Goal: Navigation & Orientation: Understand site structure

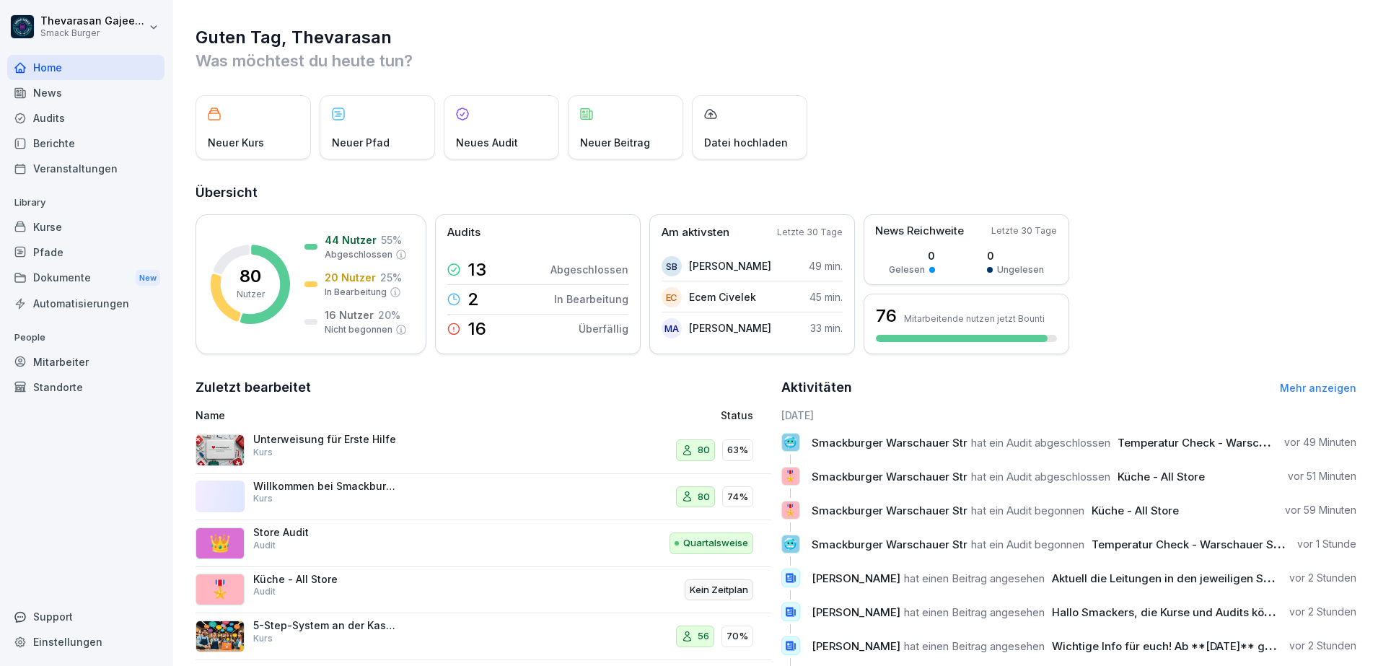
scroll to position [80, 0]
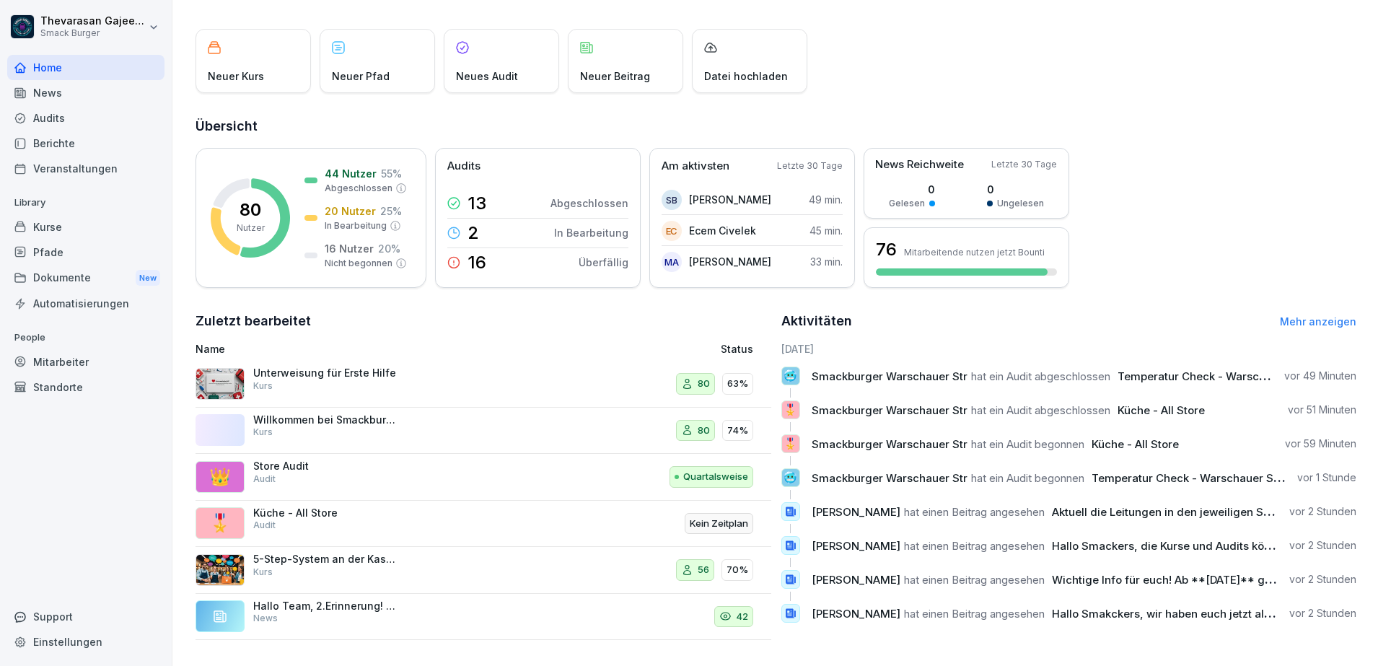
click at [74, 365] on div "Mitarbeiter" at bounding box center [85, 361] width 157 height 25
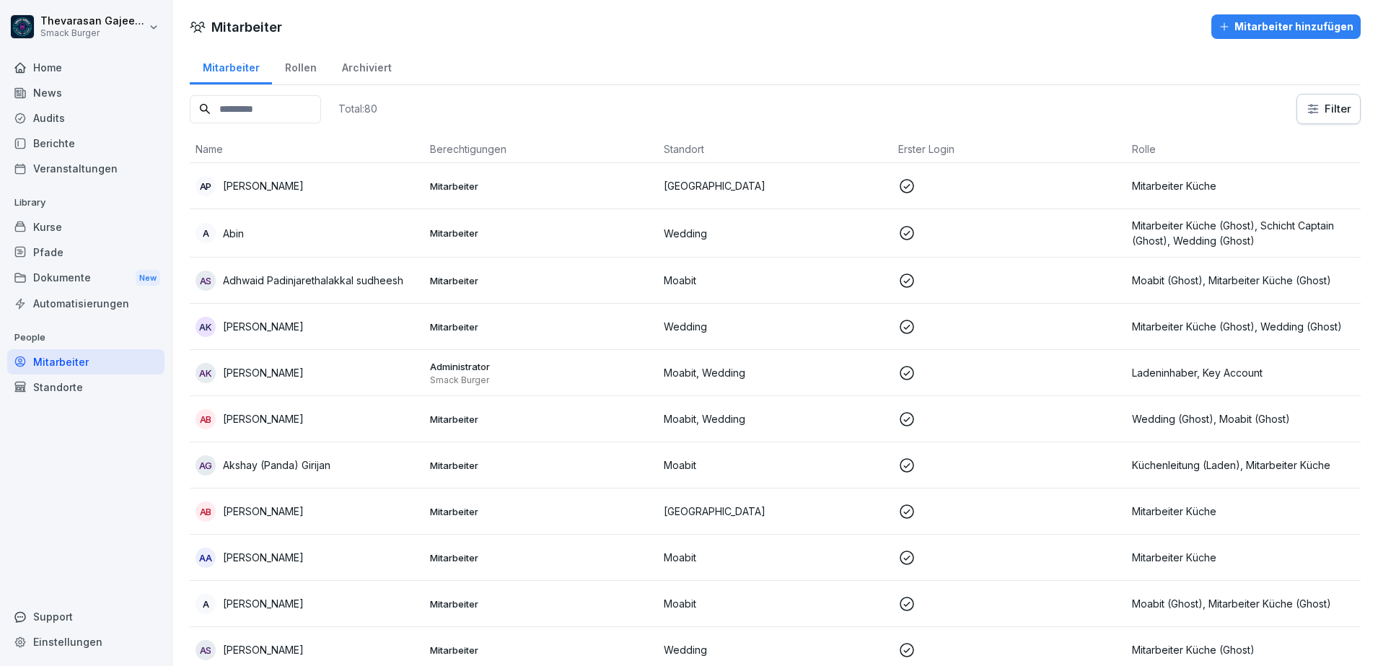
click at [302, 56] on div "Rollen" at bounding box center [300, 66] width 57 height 37
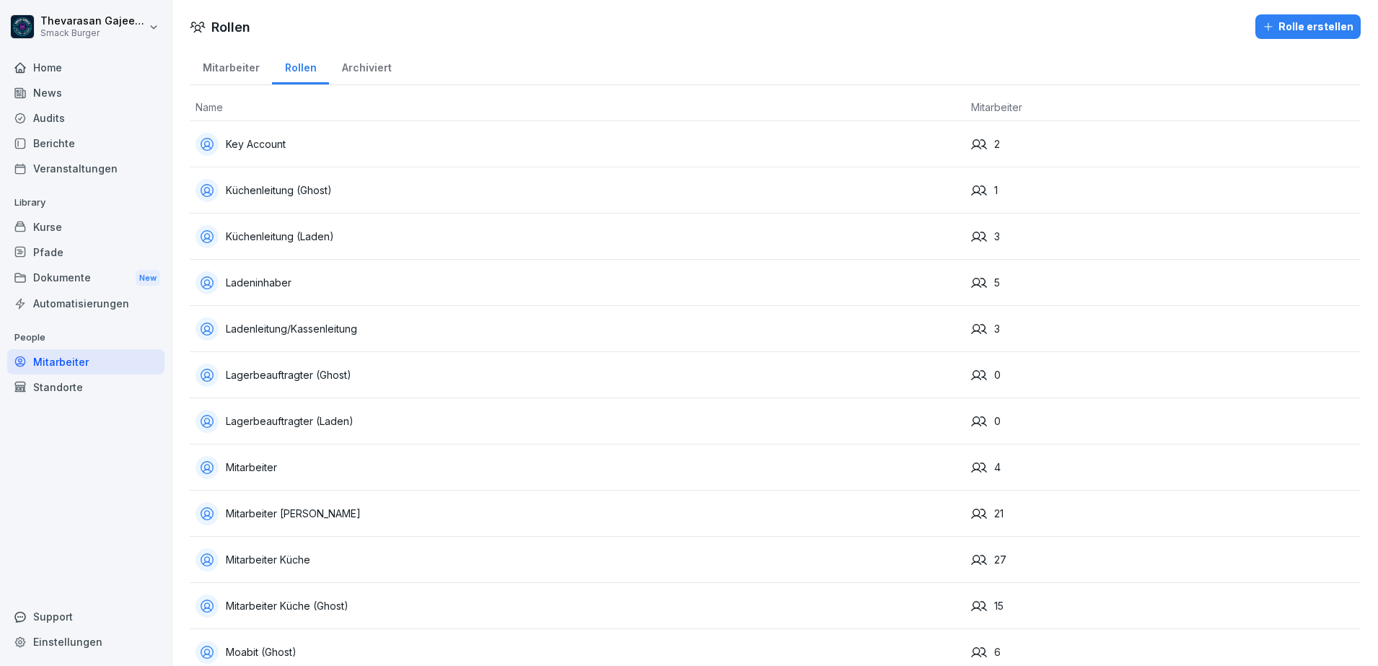
click at [219, 62] on div "Mitarbeiter" at bounding box center [231, 66] width 82 height 37
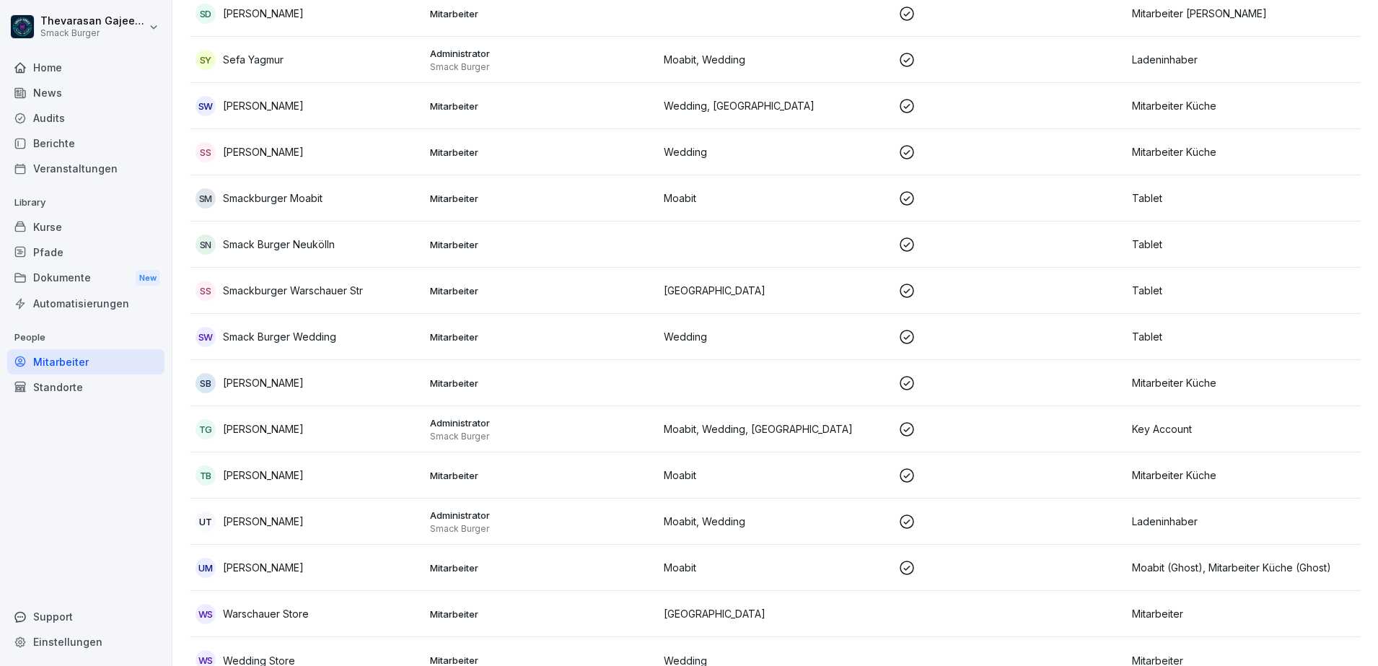
scroll to position [3245, 0]
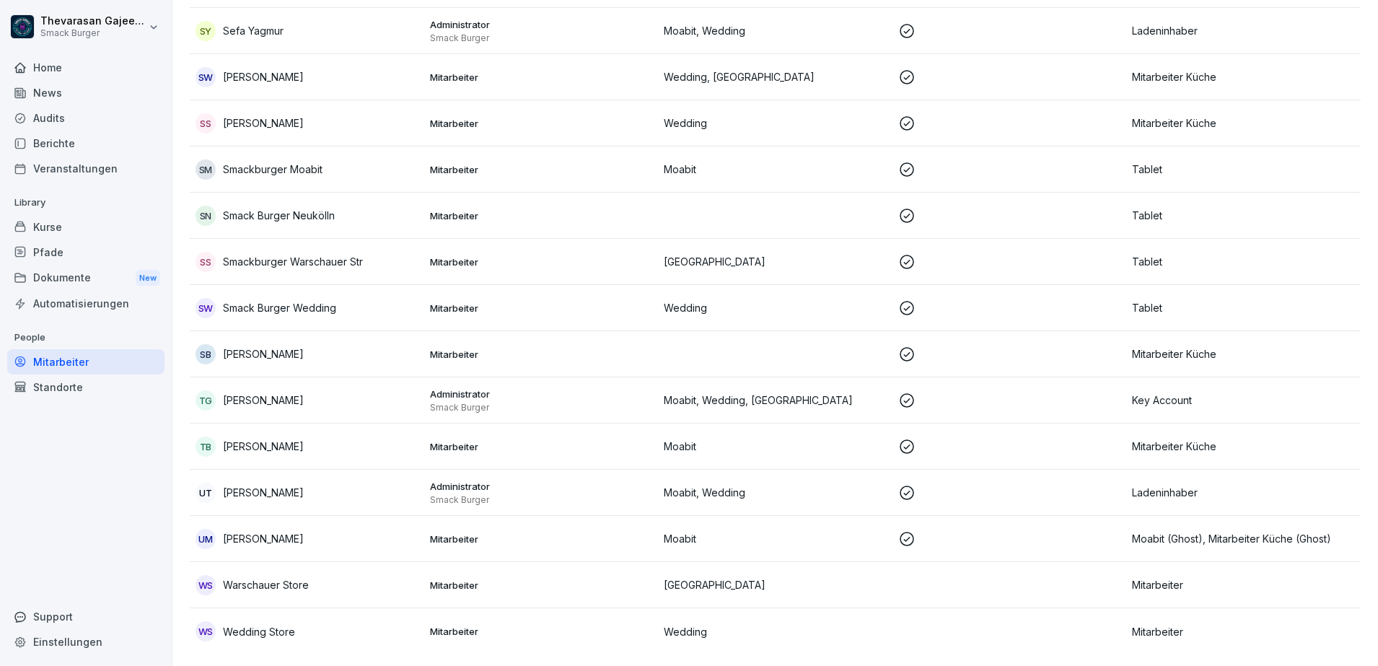
click at [71, 224] on div "Kurse" at bounding box center [85, 226] width 157 height 25
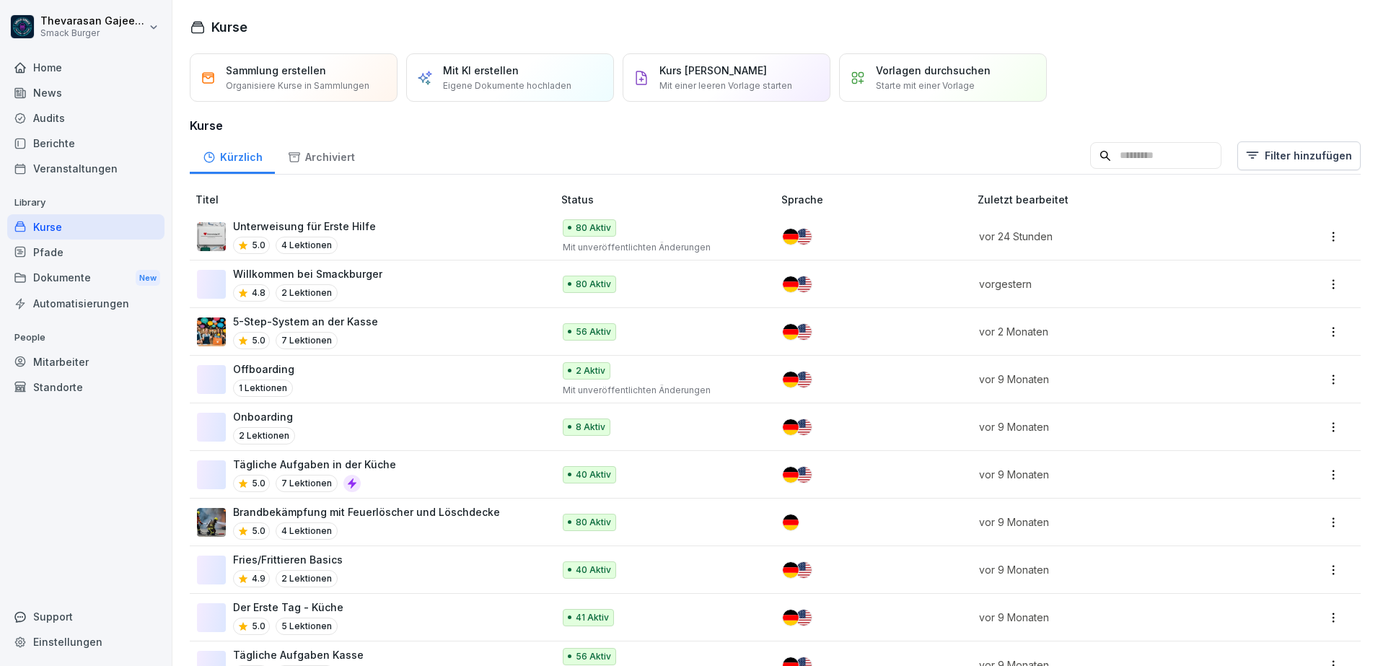
click at [338, 159] on div "Archiviert" at bounding box center [321, 155] width 92 height 37
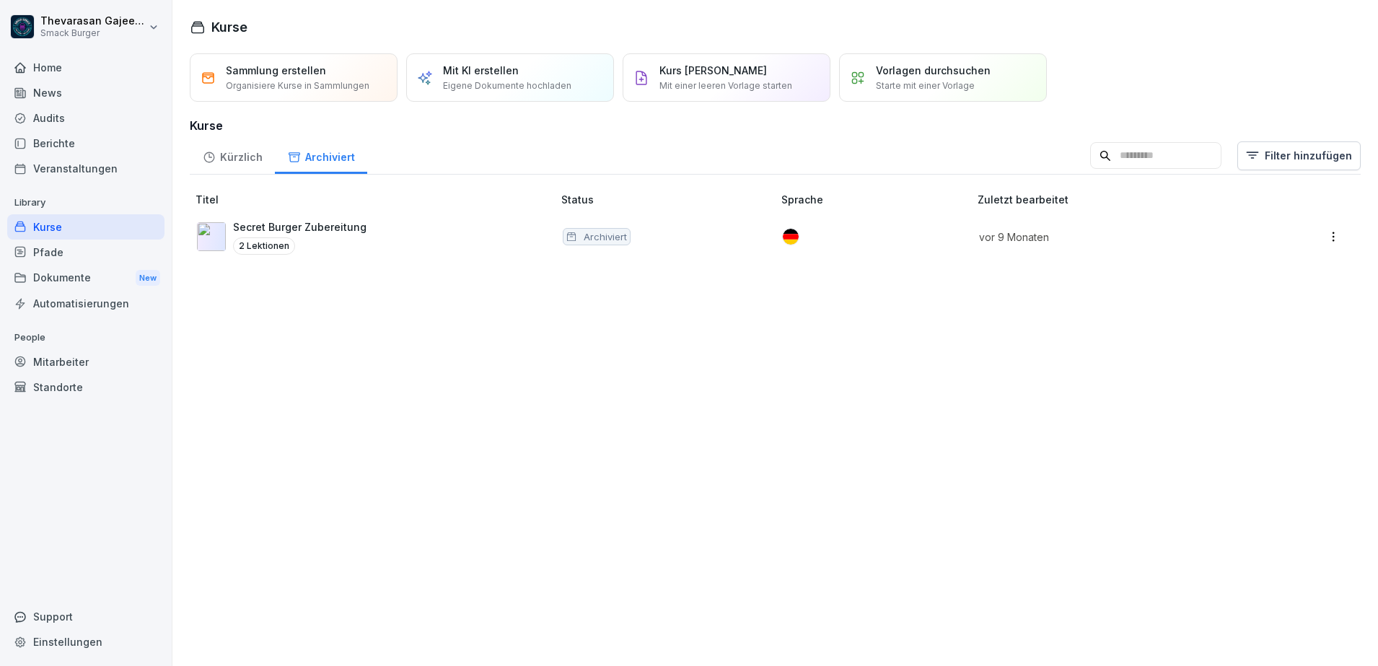
click at [224, 164] on div "Kürzlich" at bounding box center [232, 155] width 85 height 37
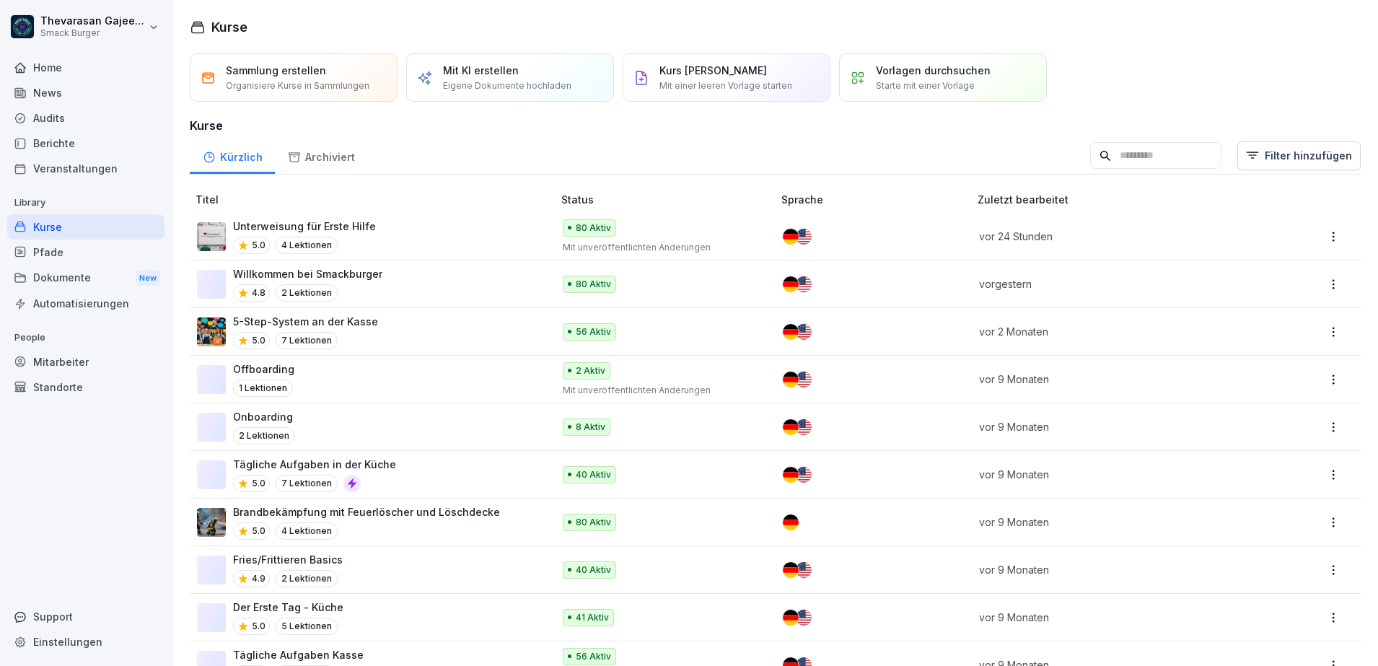
click at [327, 154] on div "Archiviert" at bounding box center [321, 155] width 92 height 37
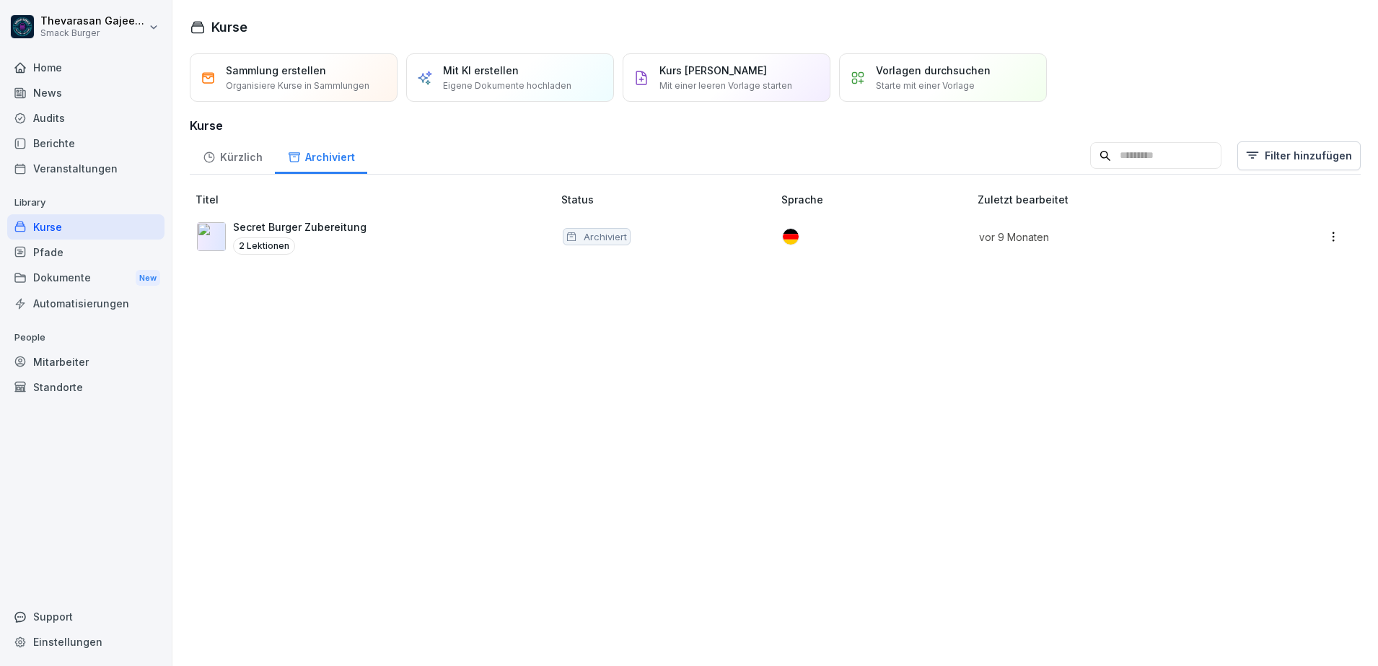
click at [230, 143] on div "Kürzlich" at bounding box center [232, 155] width 85 height 37
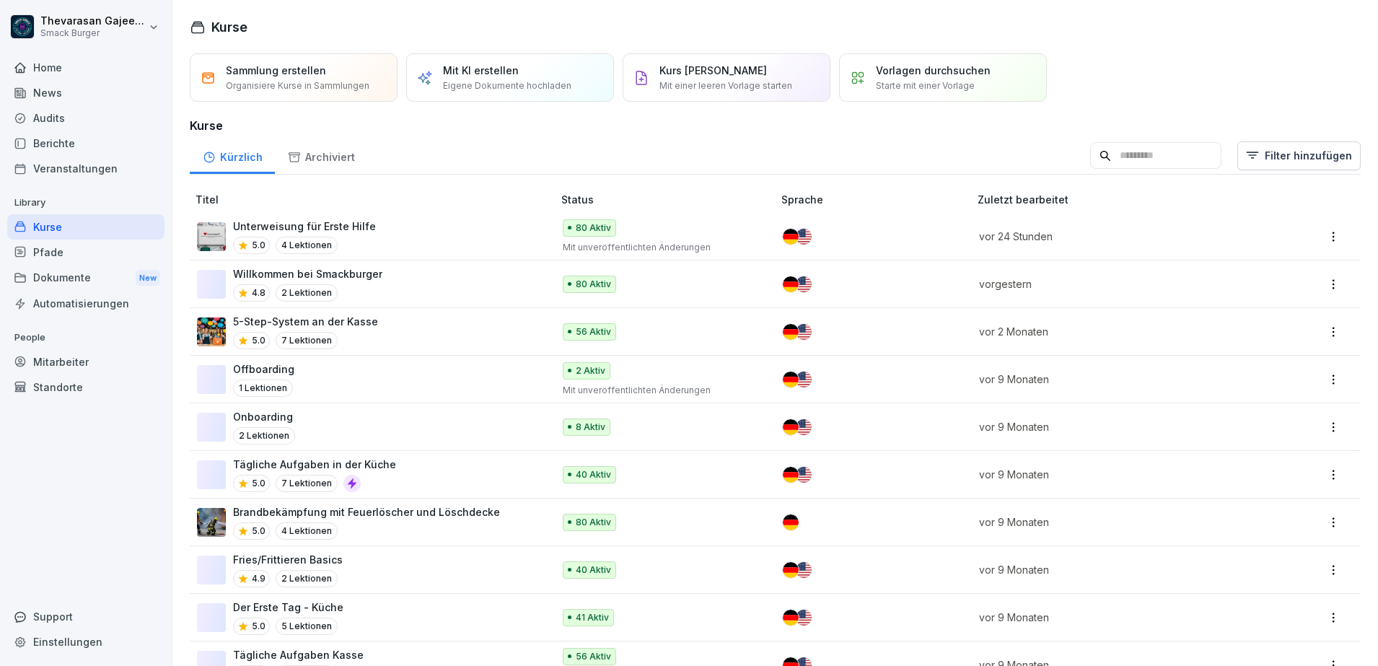
click at [309, 169] on div "Archiviert" at bounding box center [321, 155] width 92 height 37
